Goal: Transaction & Acquisition: Purchase product/service

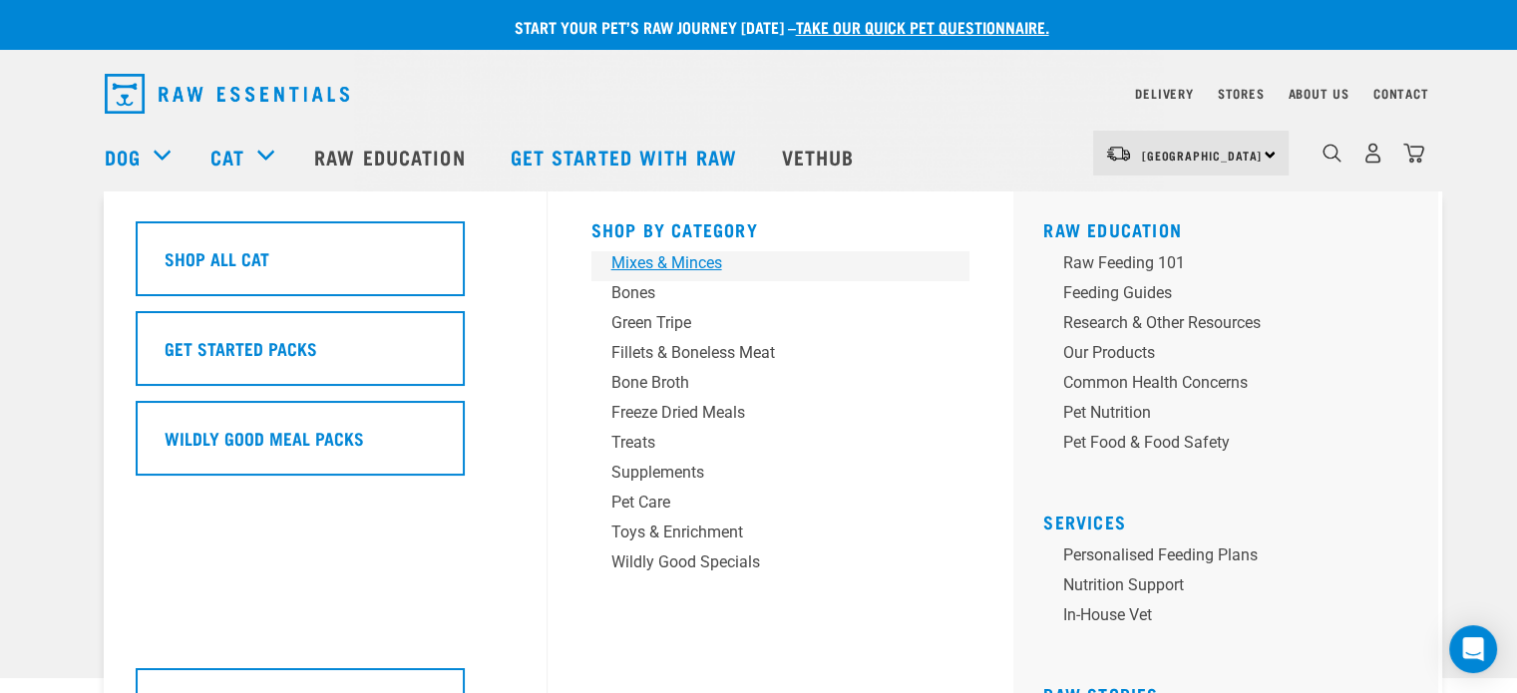
click at [646, 258] on div "Mixes & Minces" at bounding box center [766, 263] width 311 height 24
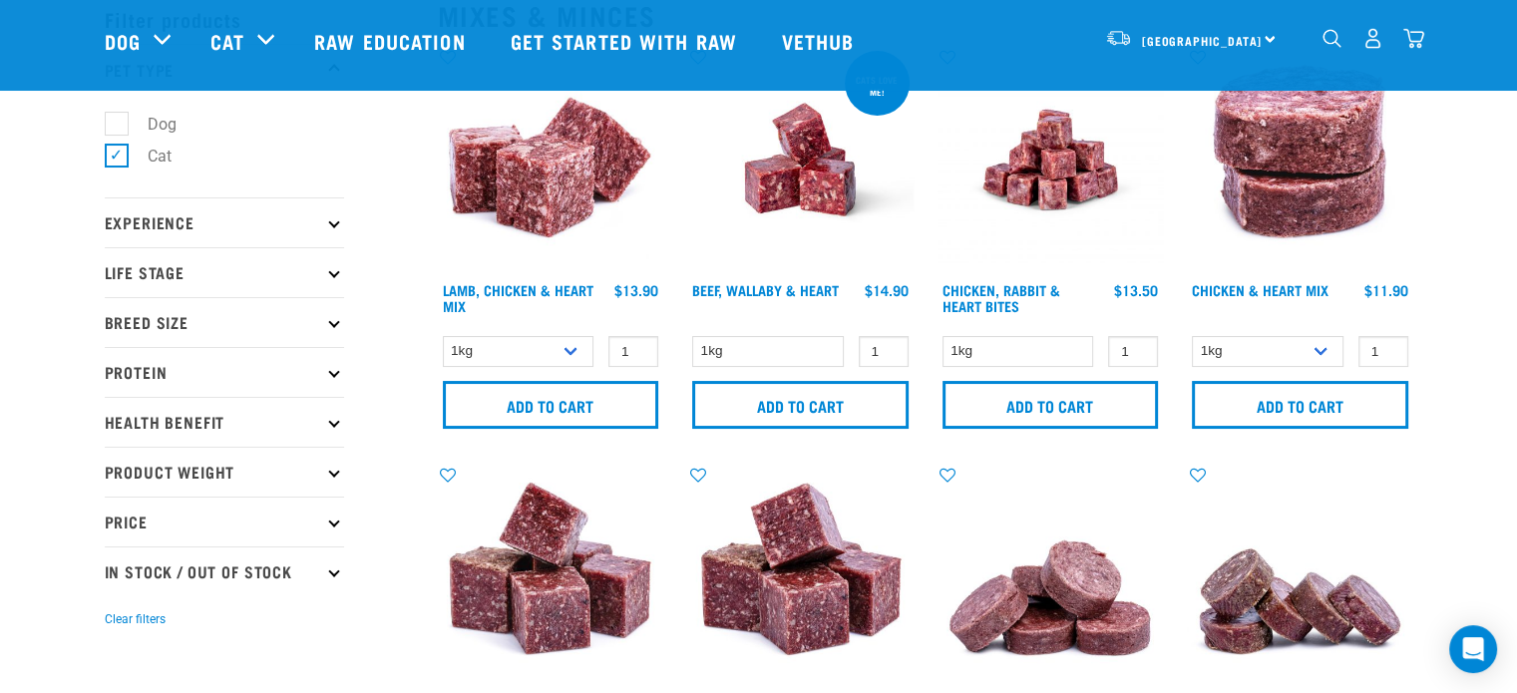
scroll to position [98, 0]
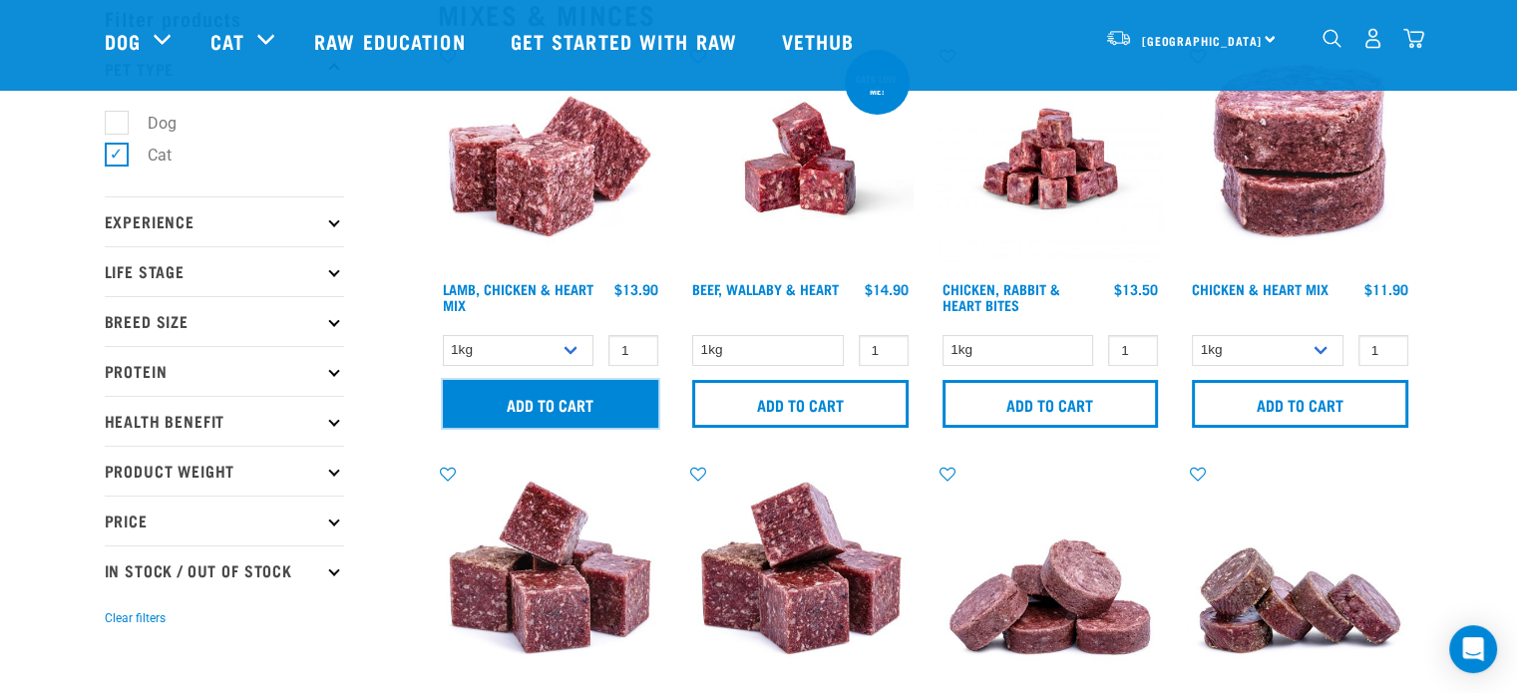
click at [570, 411] on input "Add to cart" at bounding box center [551, 404] width 216 height 48
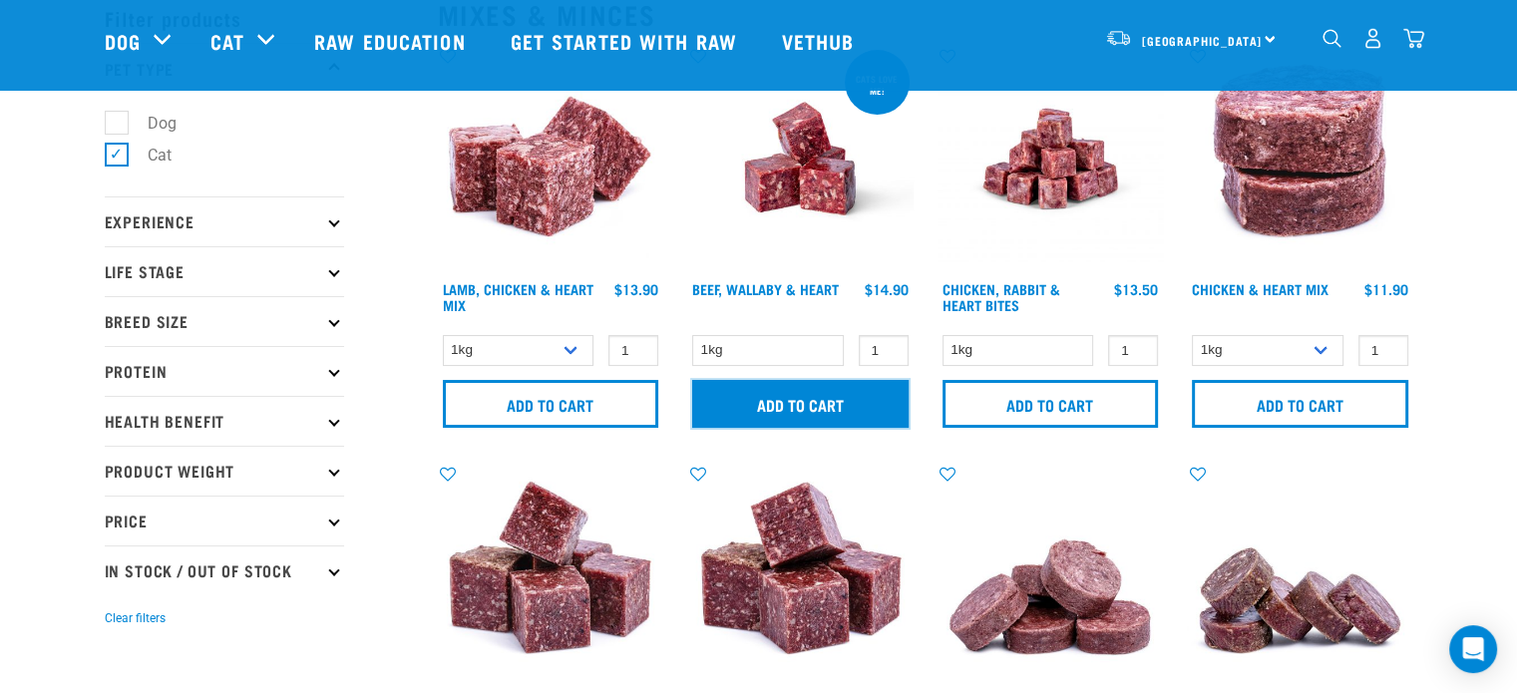
click at [830, 406] on input "Add to cart" at bounding box center [800, 404] width 216 height 48
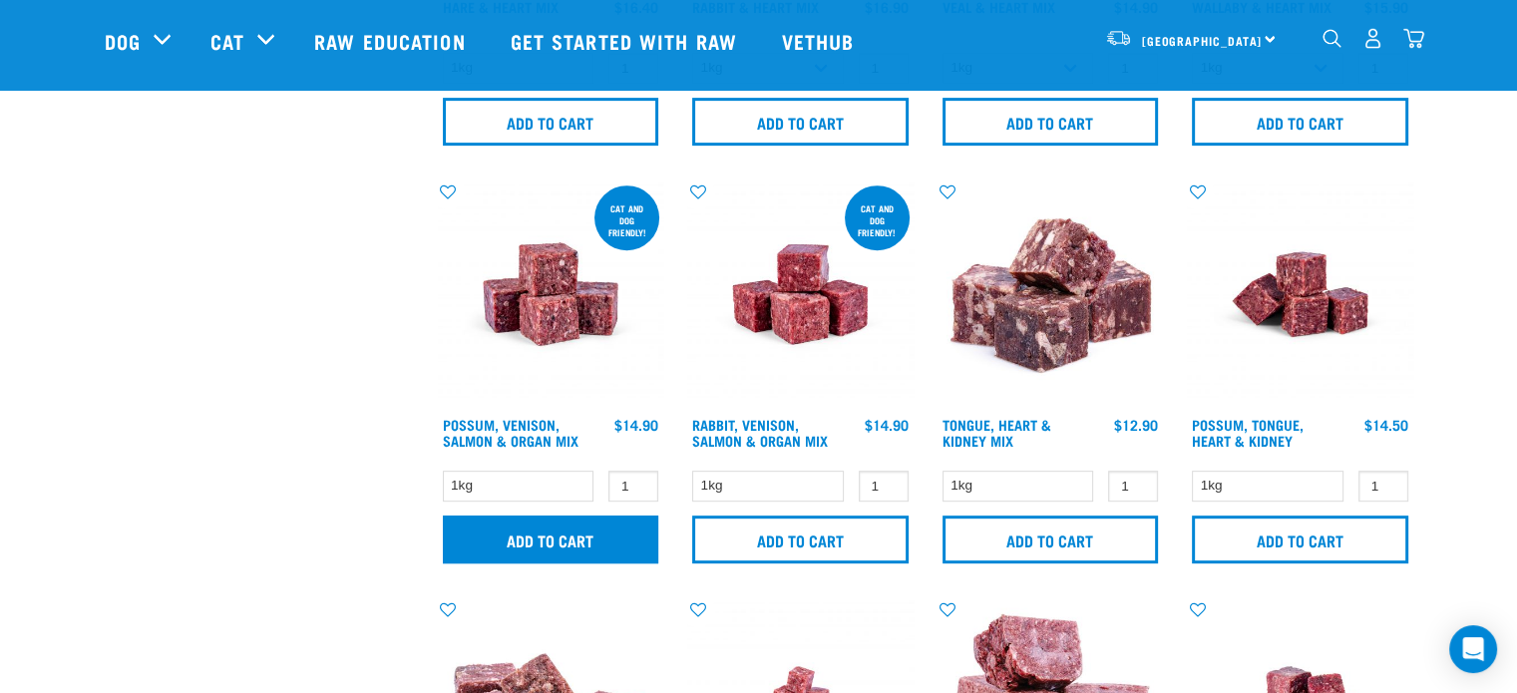
scroll to position [798, 0]
click at [572, 547] on input "Add to cart" at bounding box center [551, 540] width 216 height 48
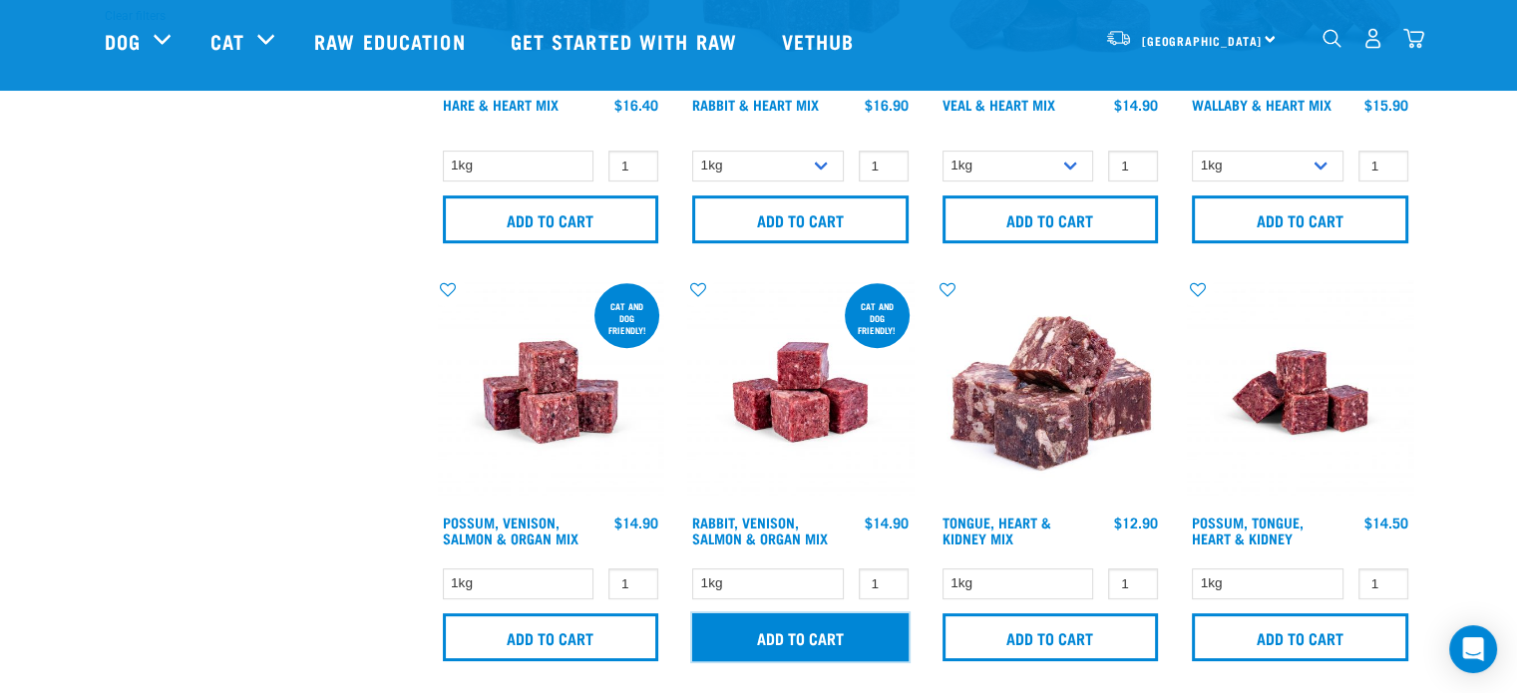
click at [813, 628] on input "Add to cart" at bounding box center [800, 637] width 216 height 48
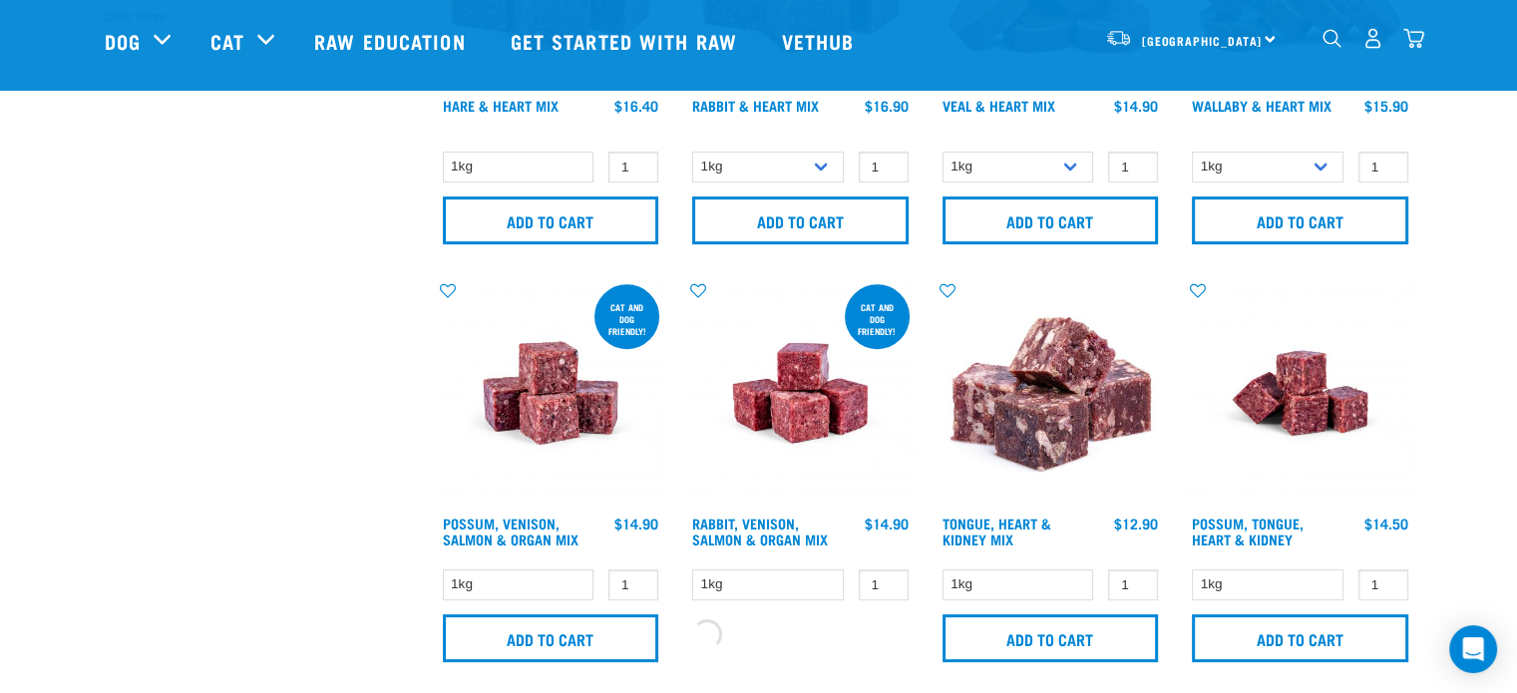
scroll to position [698, 0]
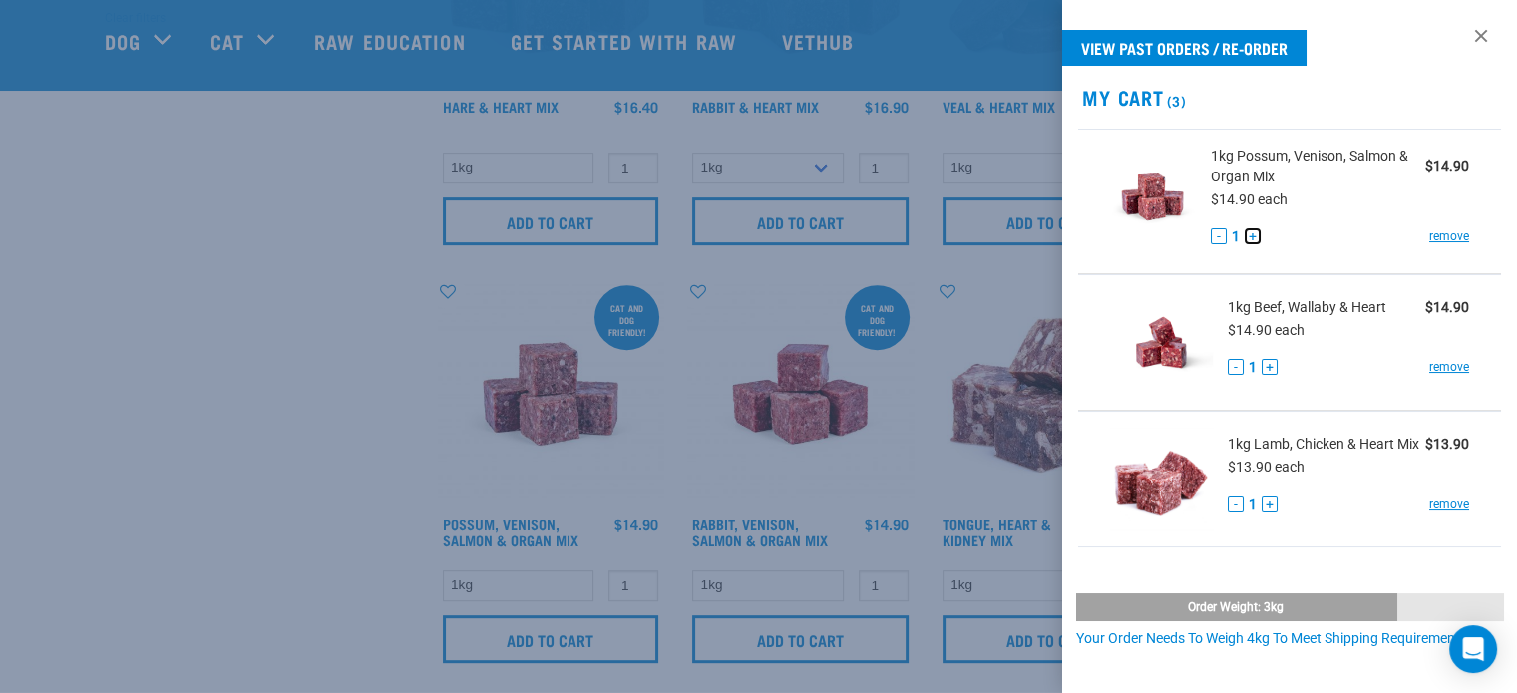
click at [1248, 233] on button "+" at bounding box center [1253, 236] width 16 height 16
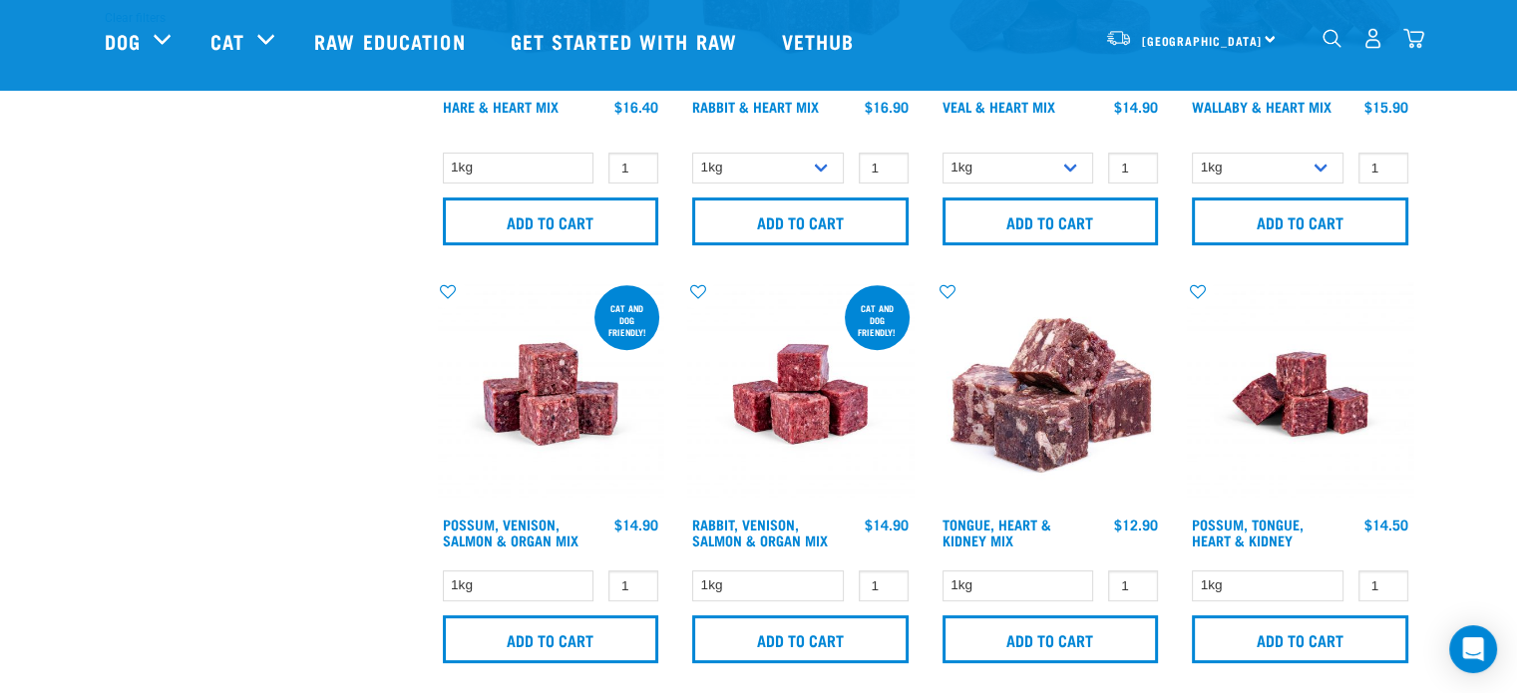
click at [1412, 37] on img "dropdown navigation" at bounding box center [1413, 38] width 21 height 21
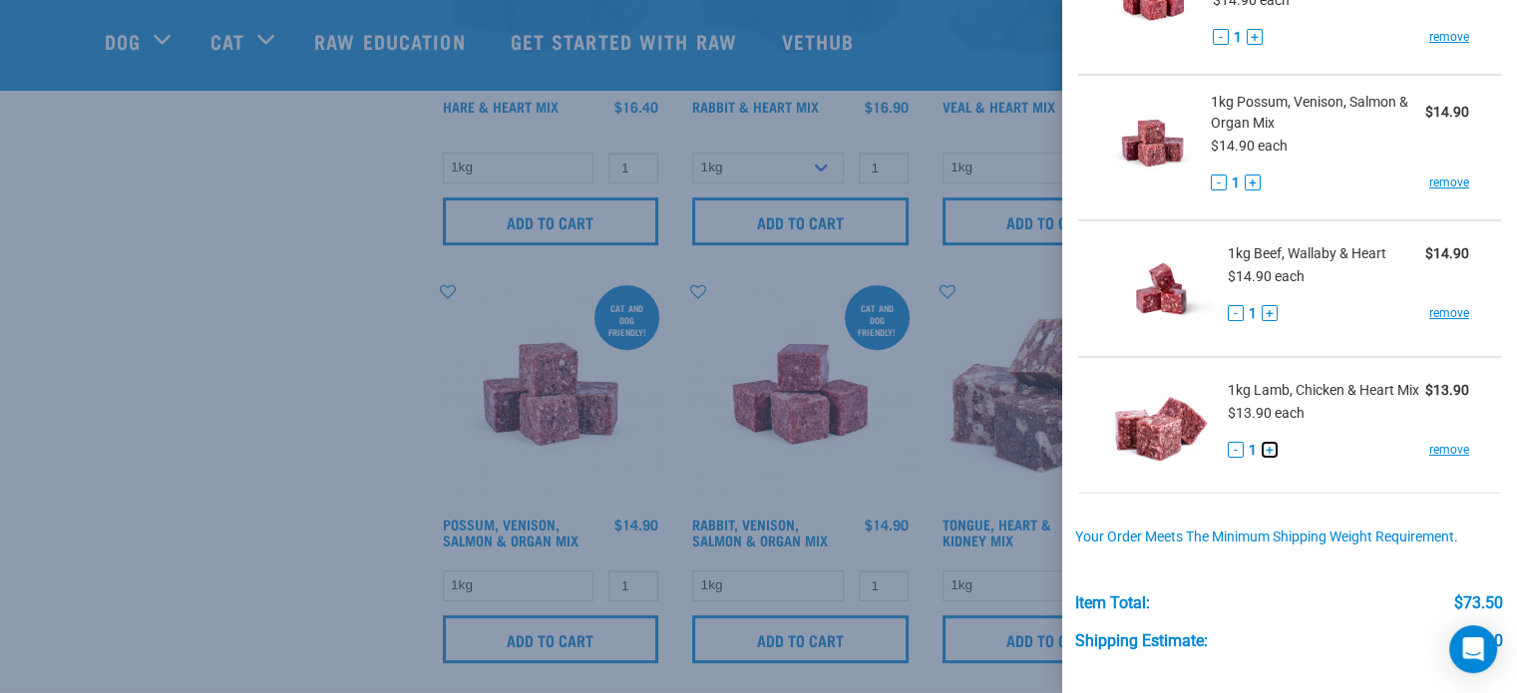
click at [1269, 458] on button "+" at bounding box center [1270, 450] width 16 height 16
click at [1269, 310] on button "+" at bounding box center [1270, 313] width 16 height 16
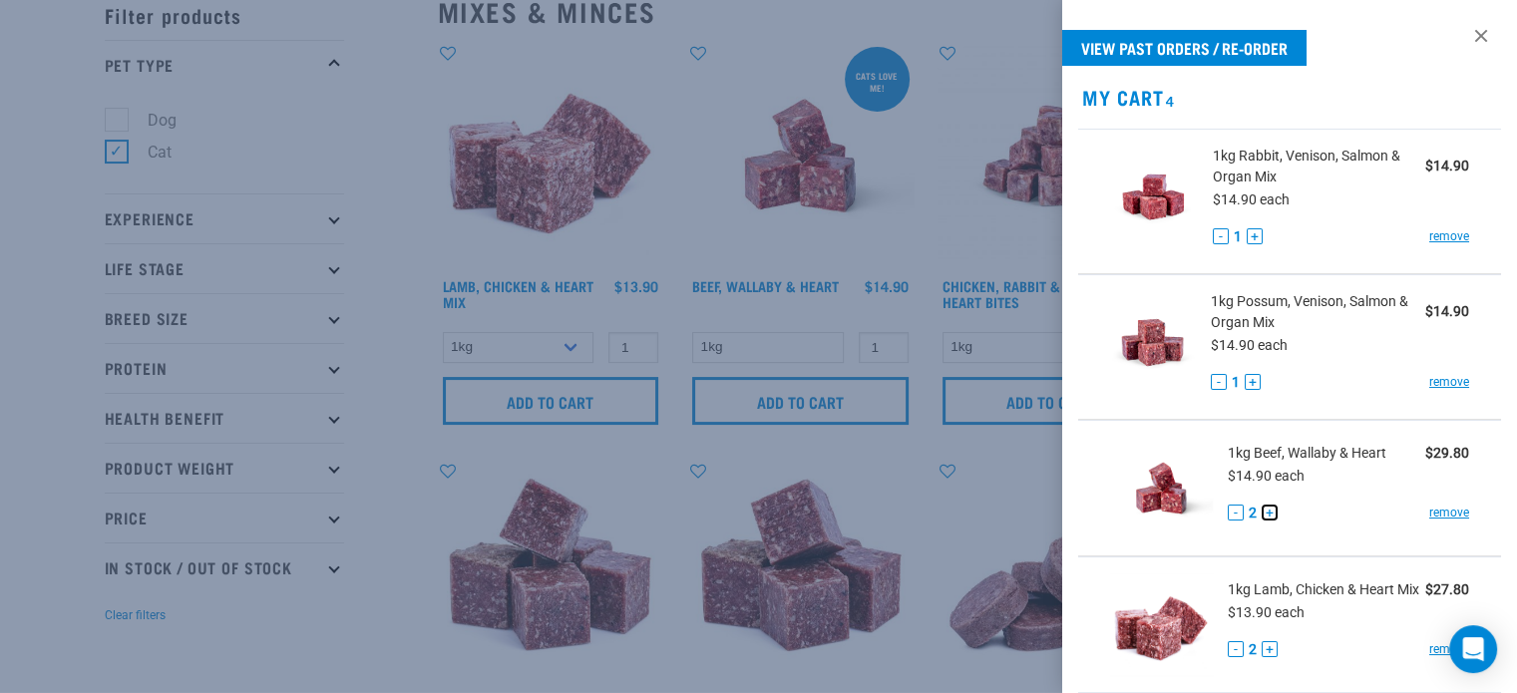
scroll to position [0, 0]
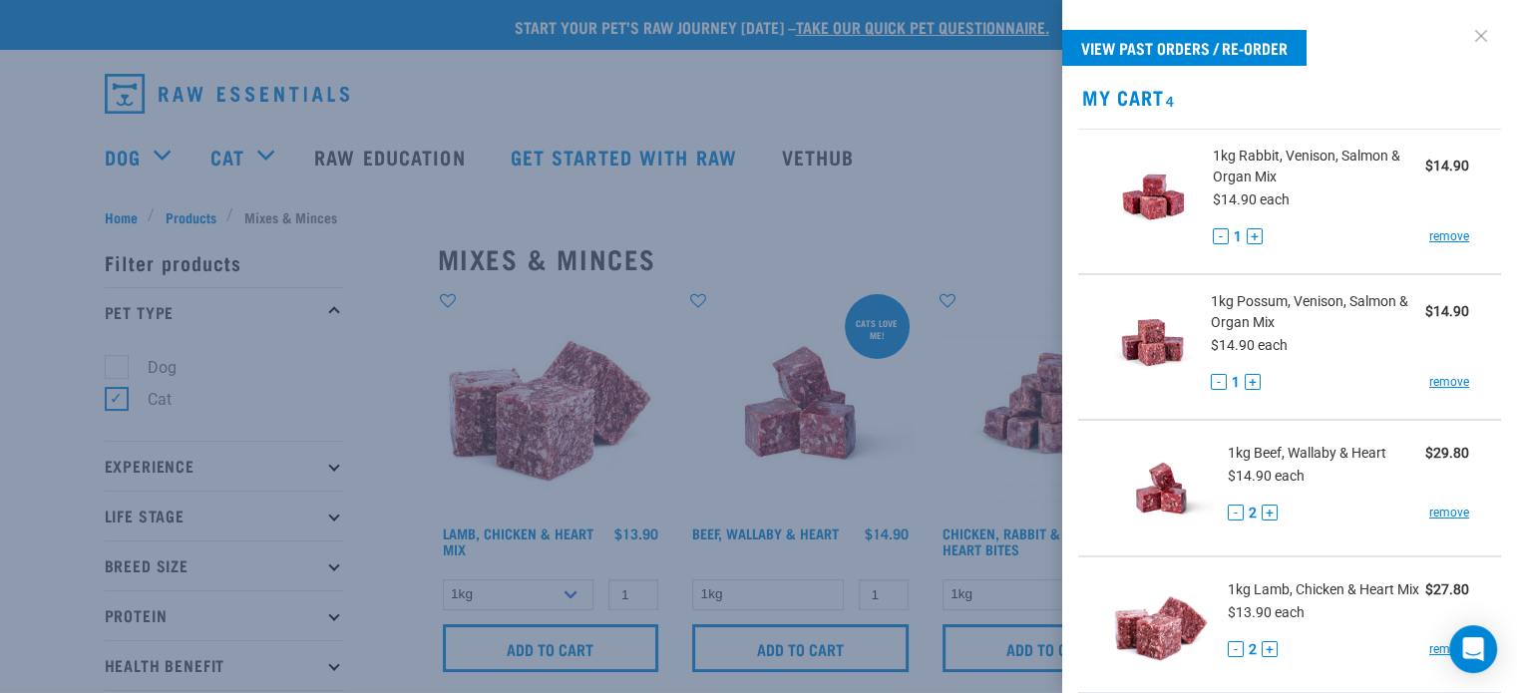
click at [1468, 33] on link at bounding box center [1481, 36] width 32 height 32
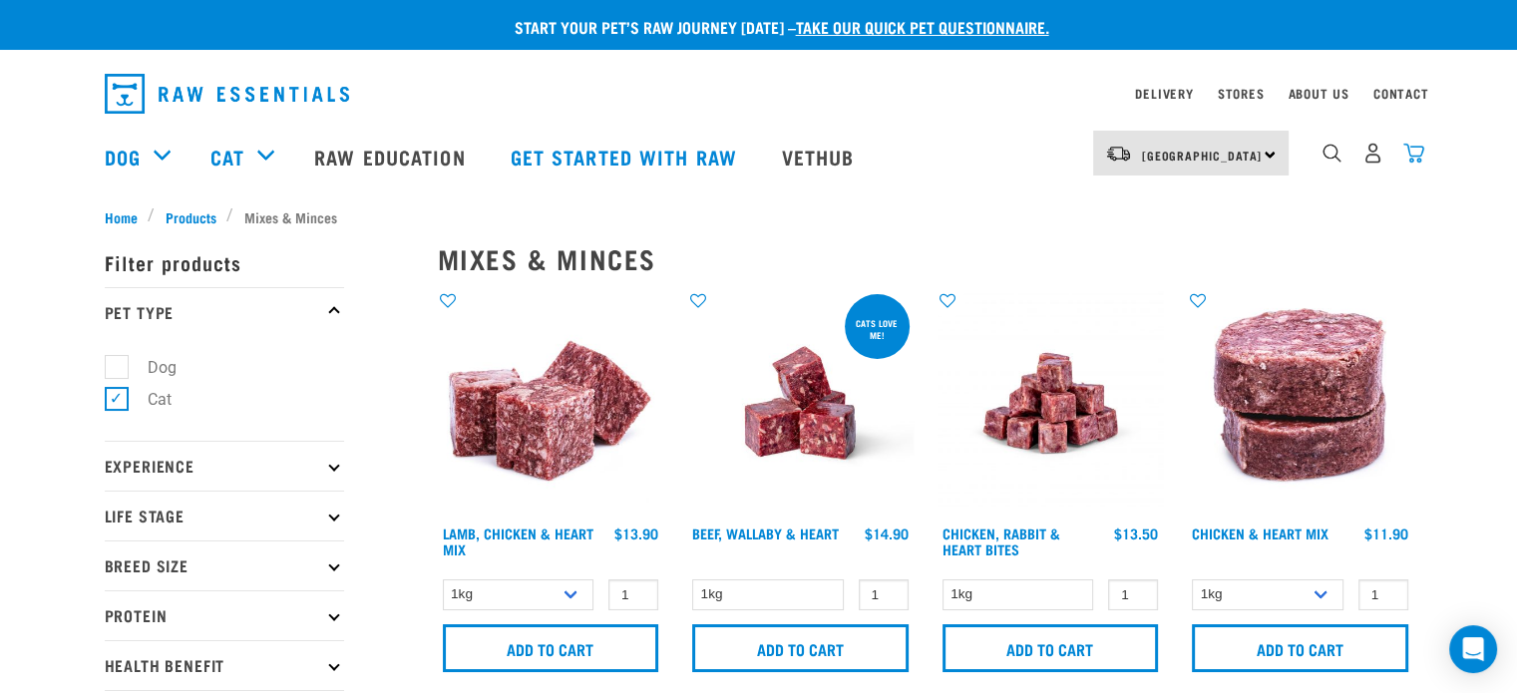
click at [1410, 152] on img "dropdown navigation" at bounding box center [1413, 153] width 21 height 21
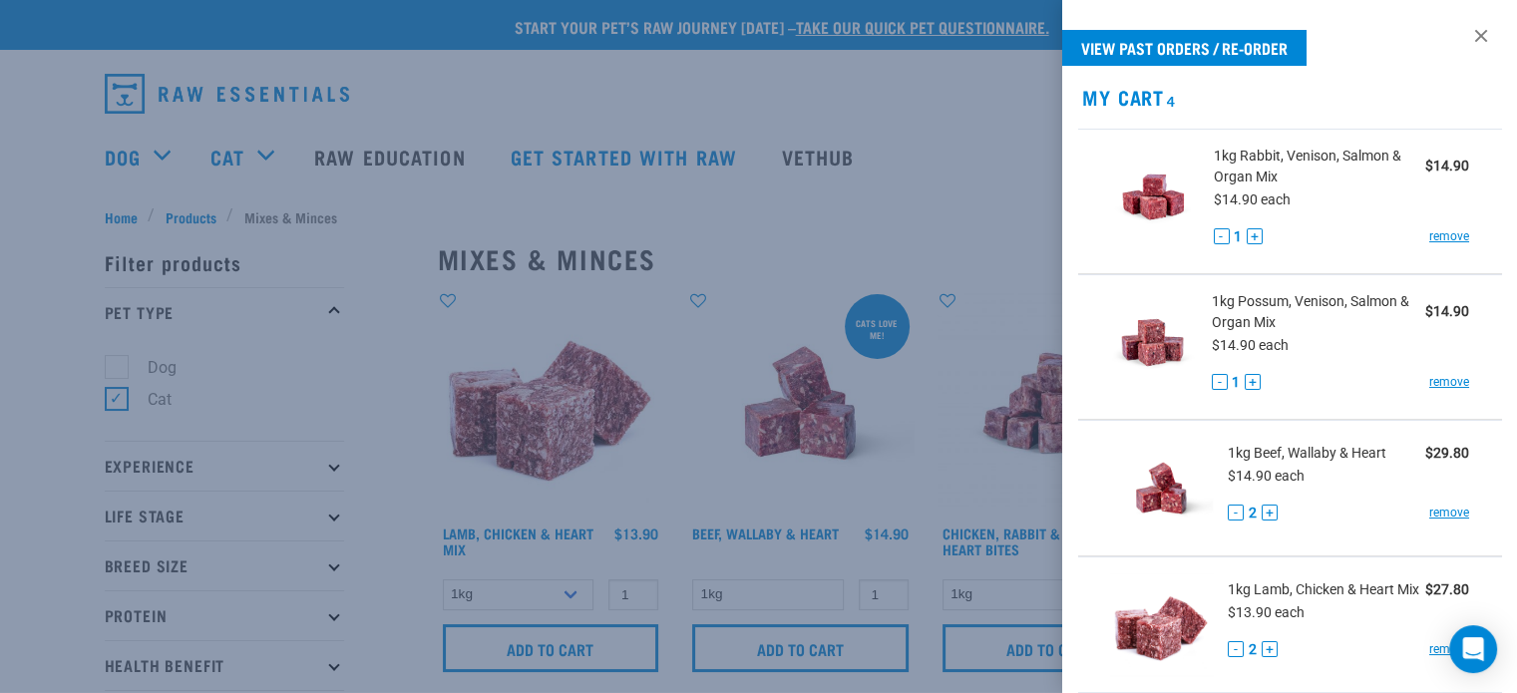
click at [990, 108] on div at bounding box center [758, 346] width 1517 height 693
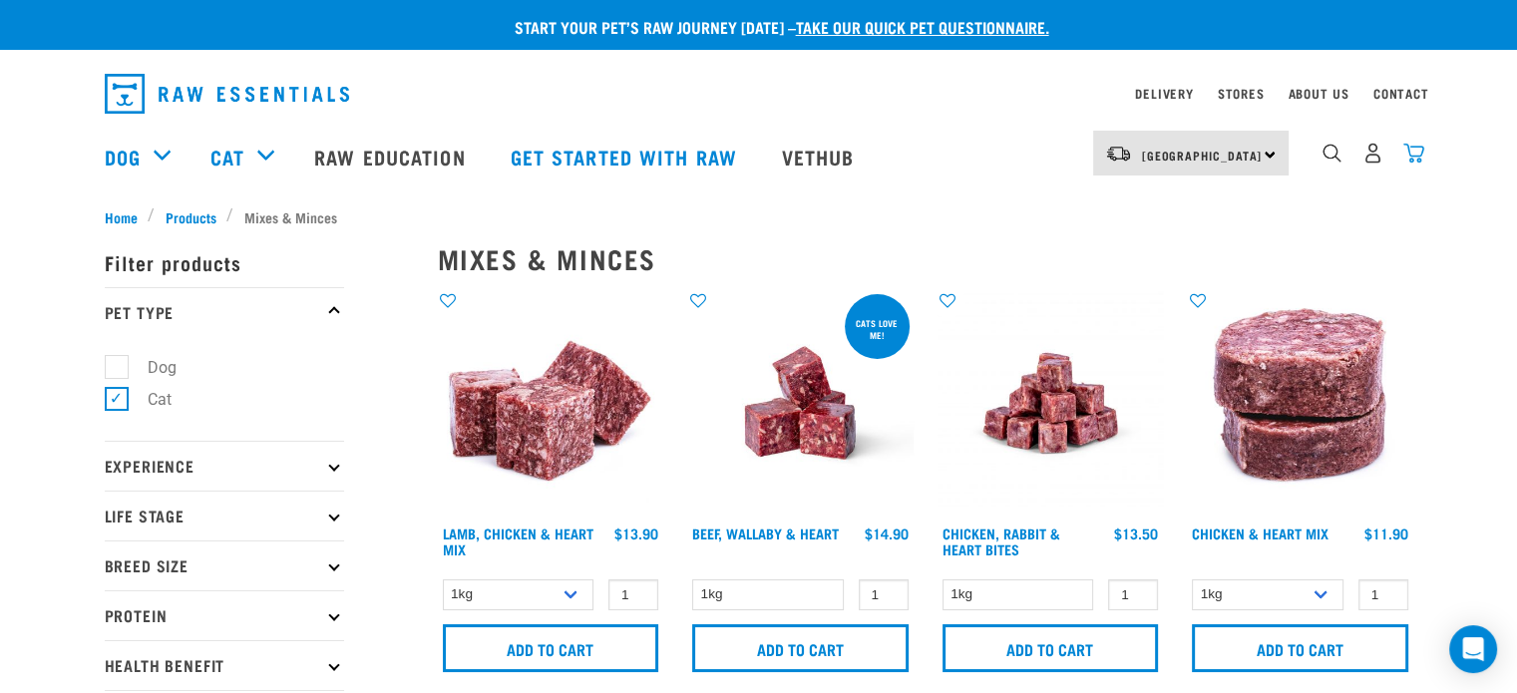
click at [1413, 152] on img "dropdown navigation" at bounding box center [1413, 153] width 21 height 21
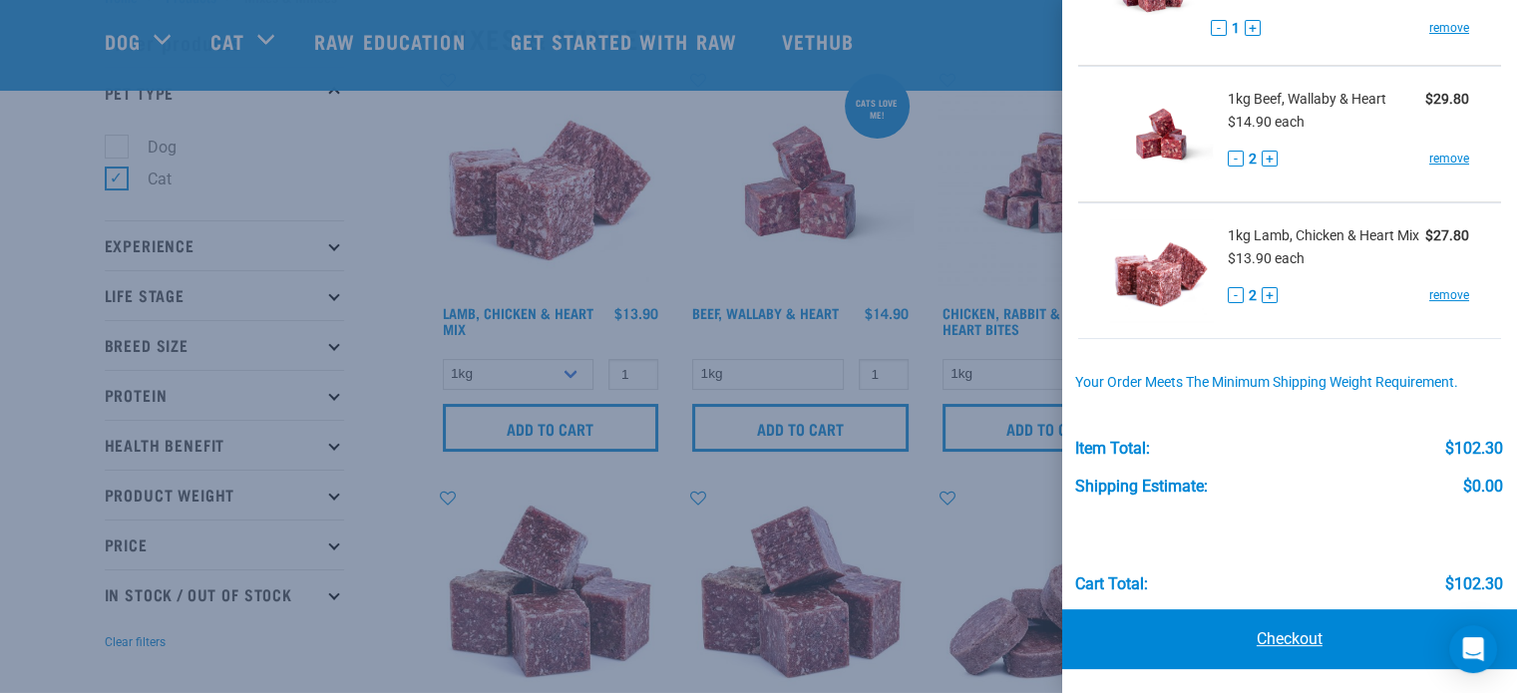
scroll to position [76, 0]
click at [1292, 633] on link "Checkout" at bounding box center [1289, 639] width 455 height 60
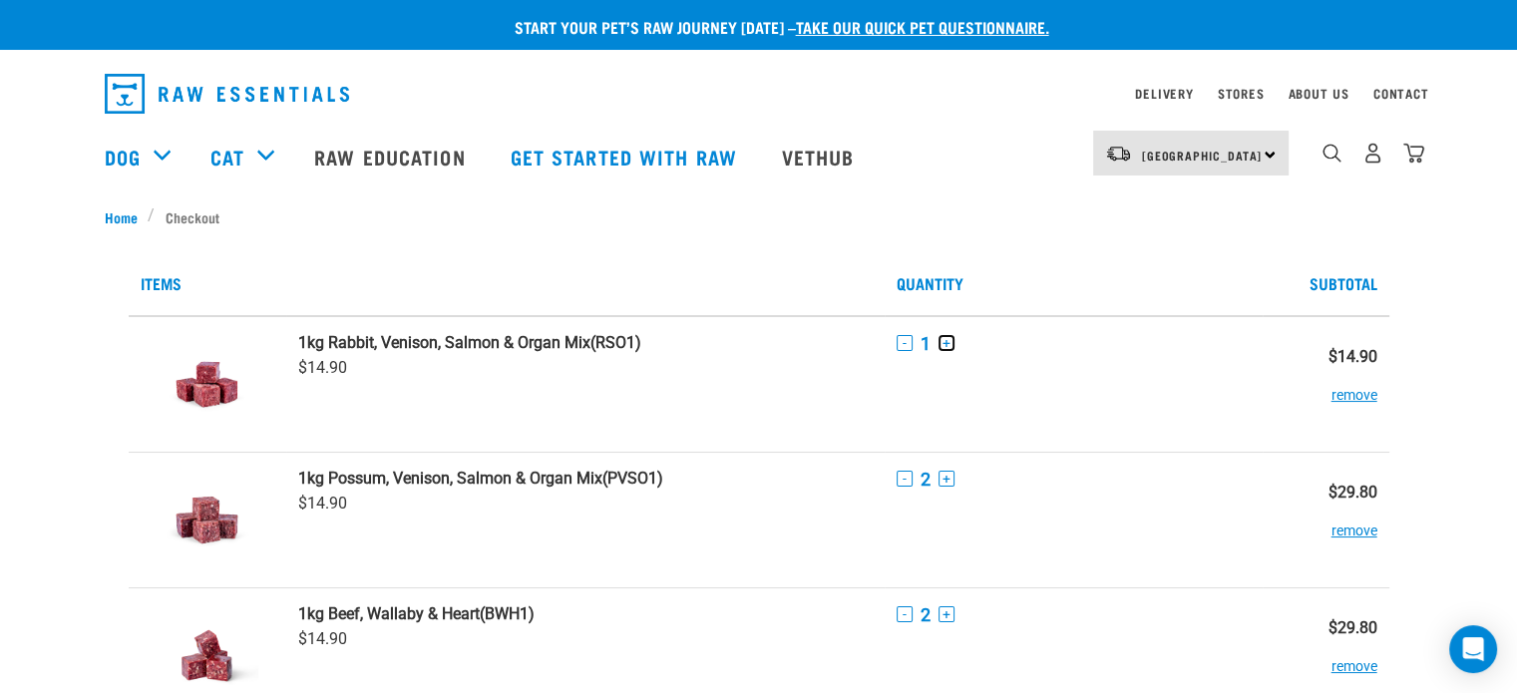
click at [947, 341] on button "+" at bounding box center [947, 343] width 16 height 16
